Goal: Navigation & Orientation: Understand site structure

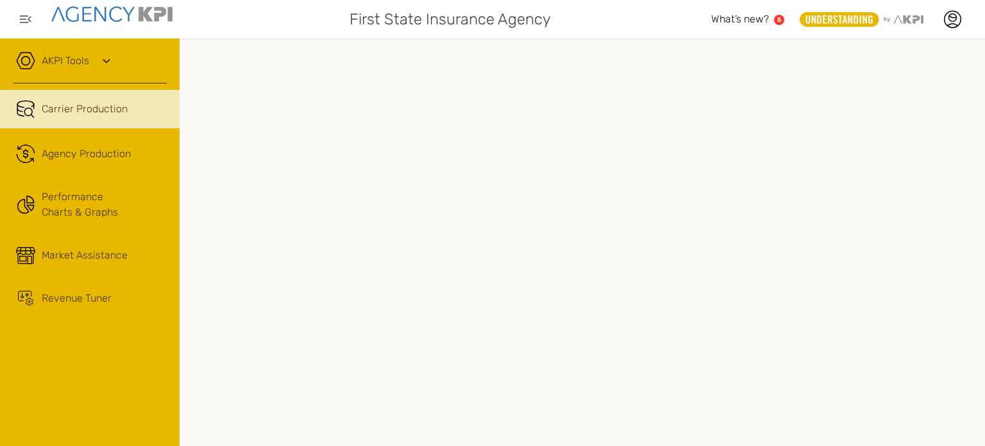
scroll to position [0, 105]
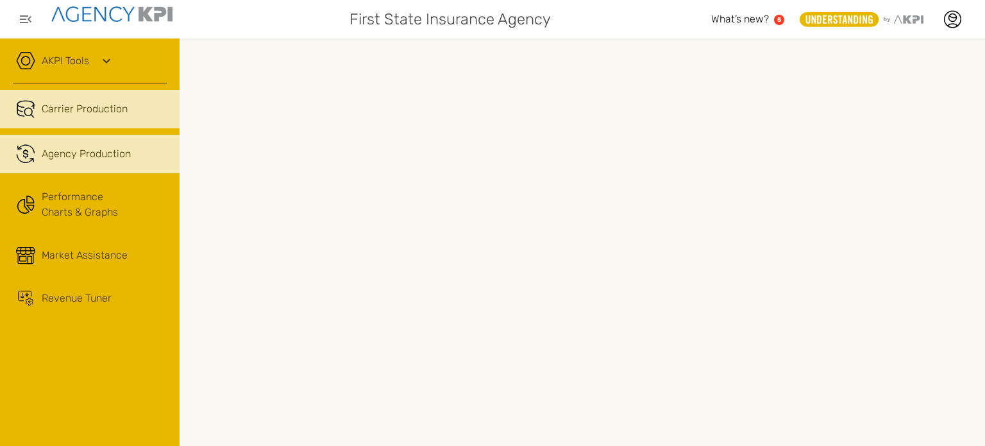
click at [131, 153] on div "Agency Production" at bounding box center [104, 153] width 125 height 15
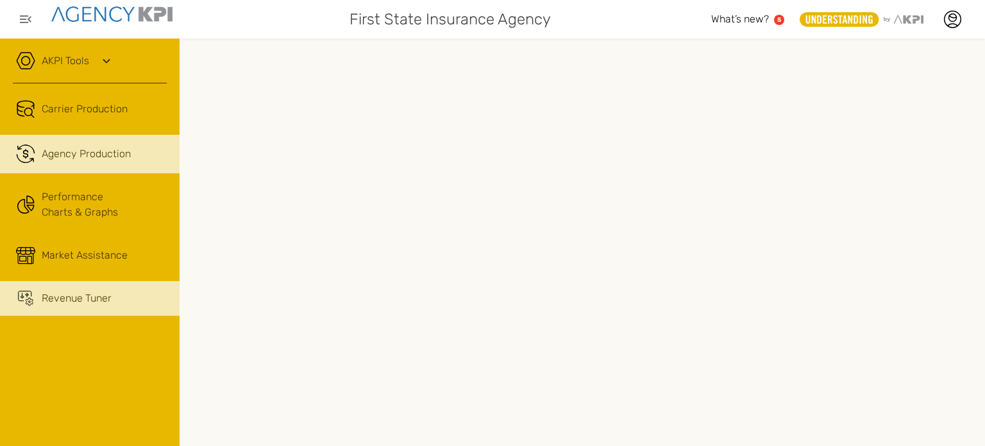
click at [67, 290] on span "Revenue Tuner" at bounding box center [77, 297] width 70 height 15
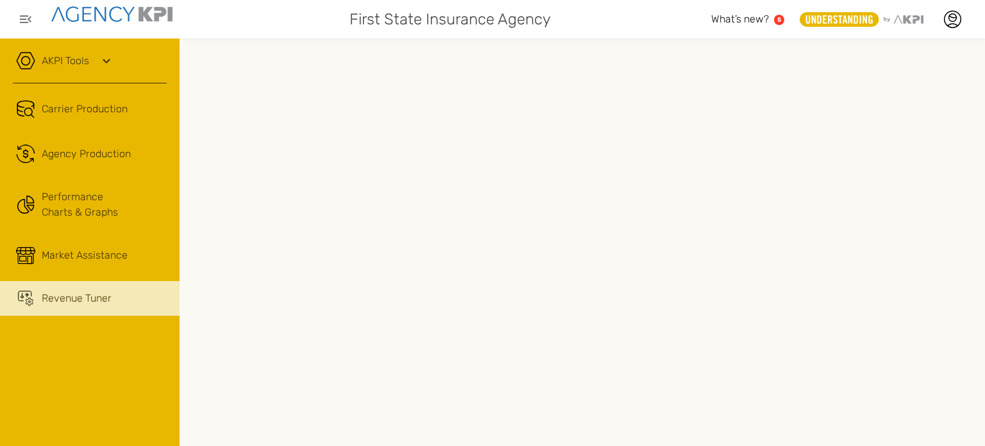
scroll to position [0, 105]
click at [746, 429] on div at bounding box center [581, 241] width 805 height 407
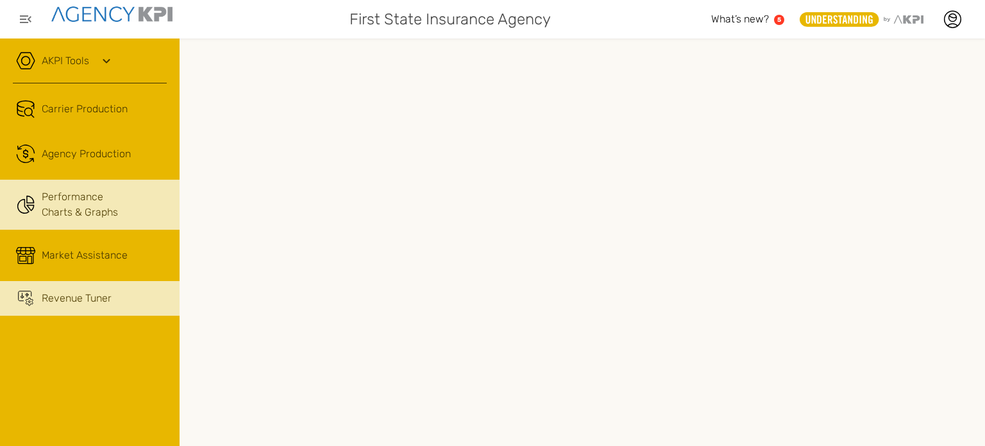
click at [74, 206] on link "Performance Charts & Graphs" at bounding box center [89, 204] width 179 height 50
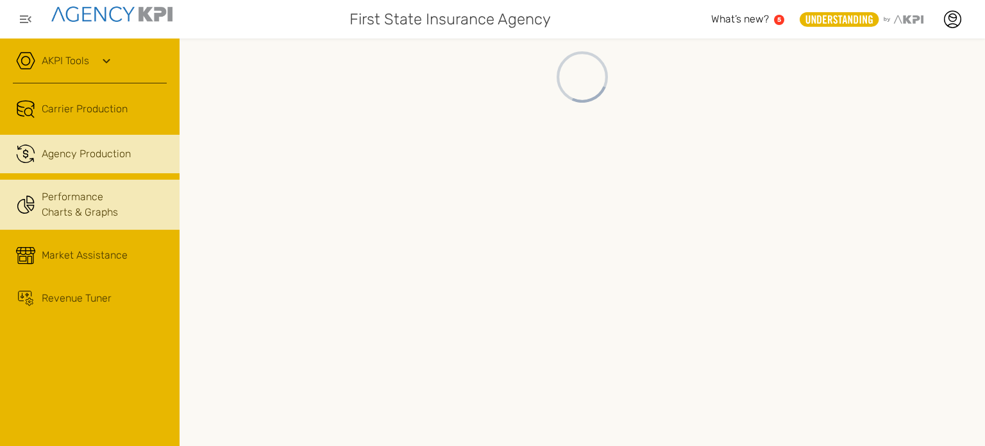
click at [103, 150] on span "Agency Production" at bounding box center [86, 153] width 89 height 15
